Goal: Register for event/course

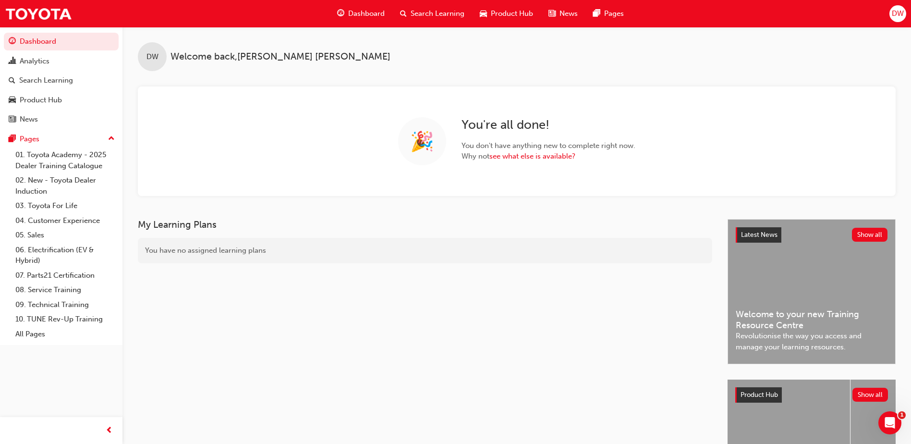
click at [439, 15] on span "Search Learning" at bounding box center [437, 13] width 54 height 11
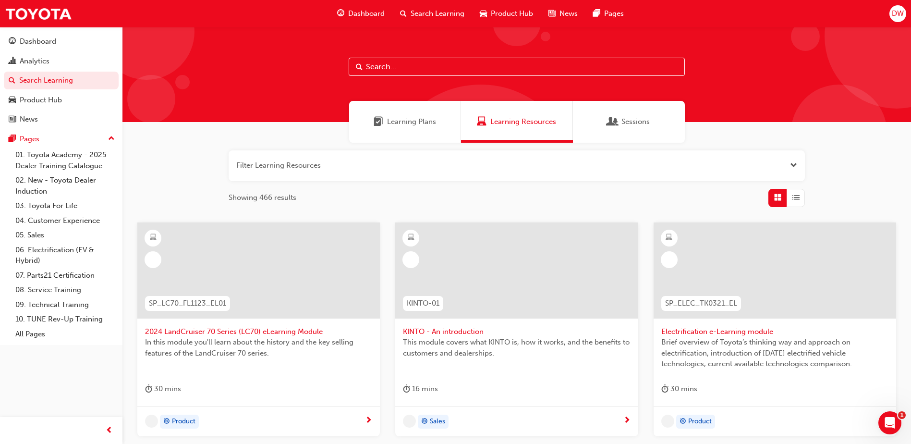
click at [619, 122] on div "Sessions" at bounding box center [629, 121] width 42 height 11
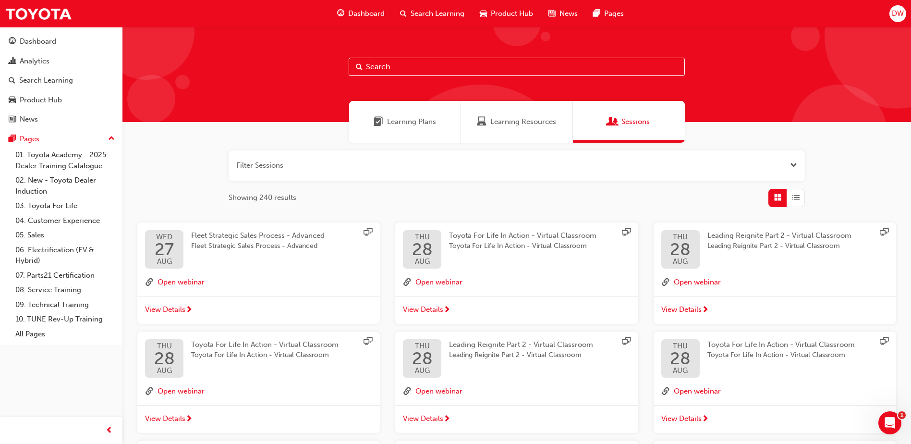
click at [423, 69] on input "text" at bounding box center [516, 67] width 336 height 18
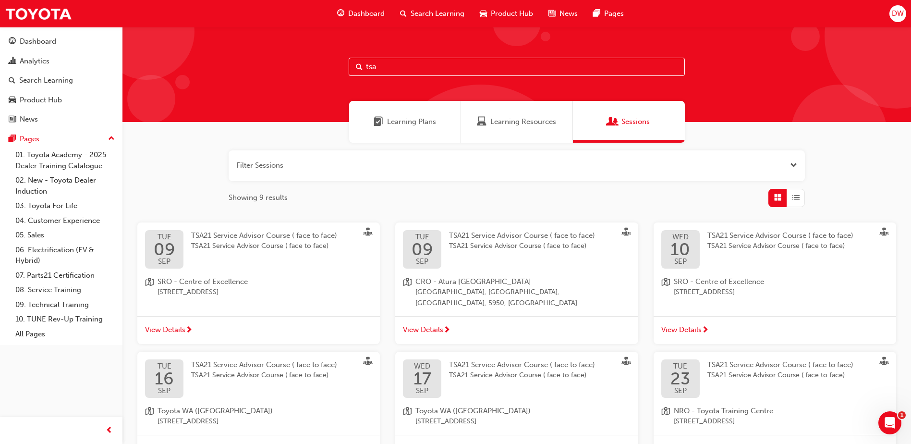
type input "tsa"
click at [500, 237] on span "TSA21 Service Advisor Course ( face to face)" at bounding box center [522, 235] width 146 height 9
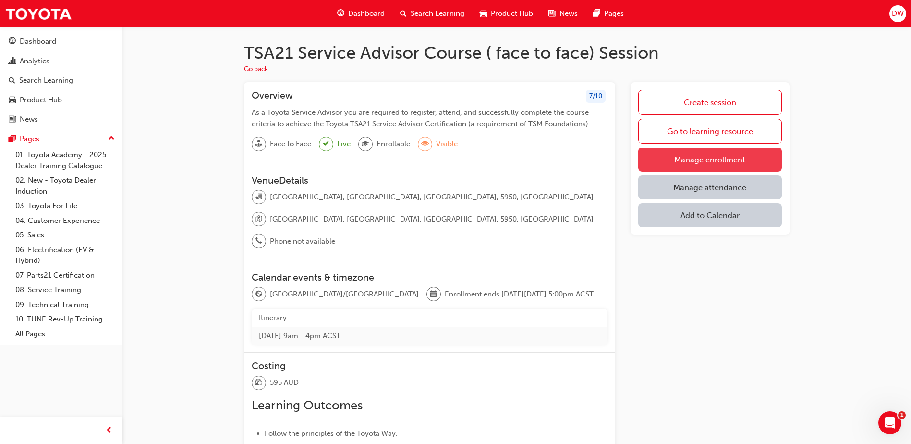
click at [724, 165] on link "Manage enrollment" at bounding box center [710, 159] width 144 height 24
